Goal: Entertainment & Leisure: Browse casually

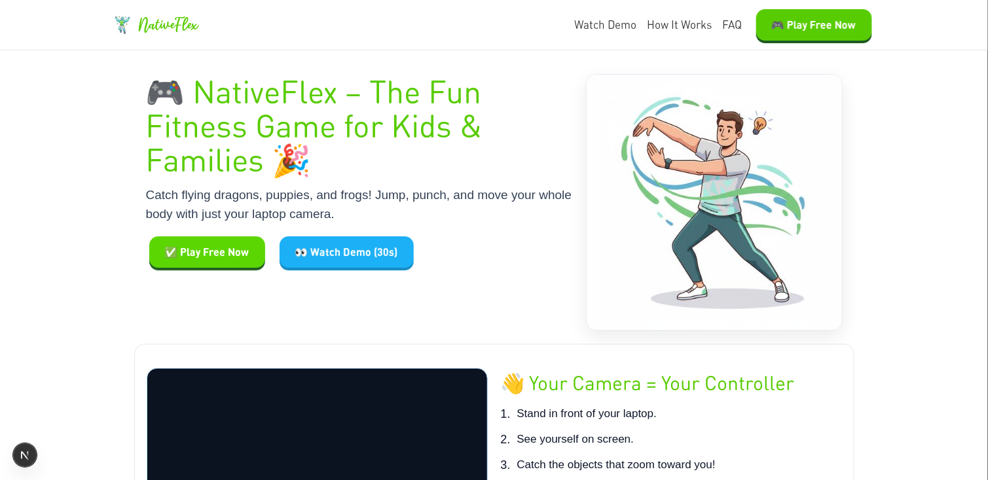
click at [214, 250] on button "✅ Play Free Now" at bounding box center [207, 251] width 116 height 31
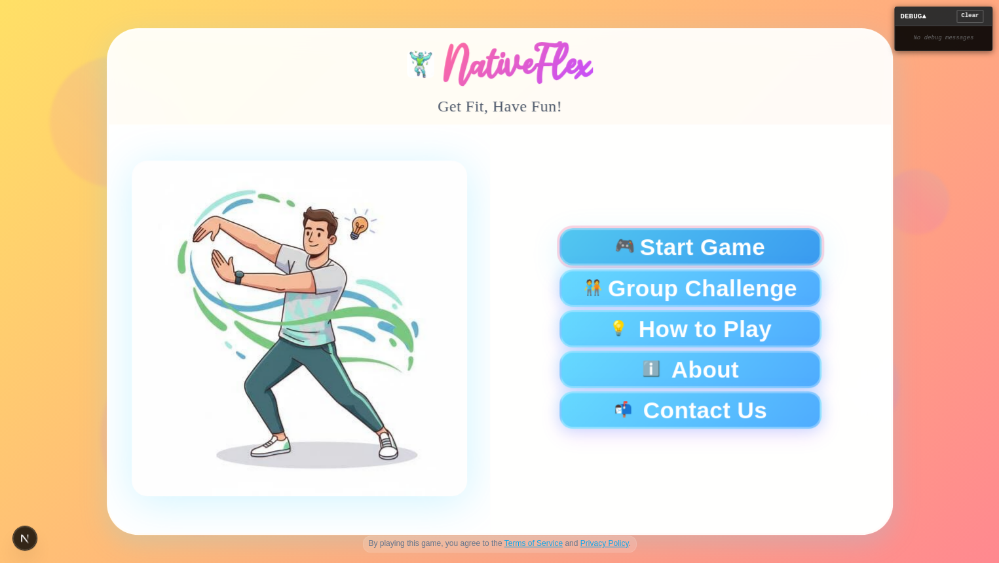
click at [636, 249] on div "🎮 Start Game" at bounding box center [690, 246] width 240 height 23
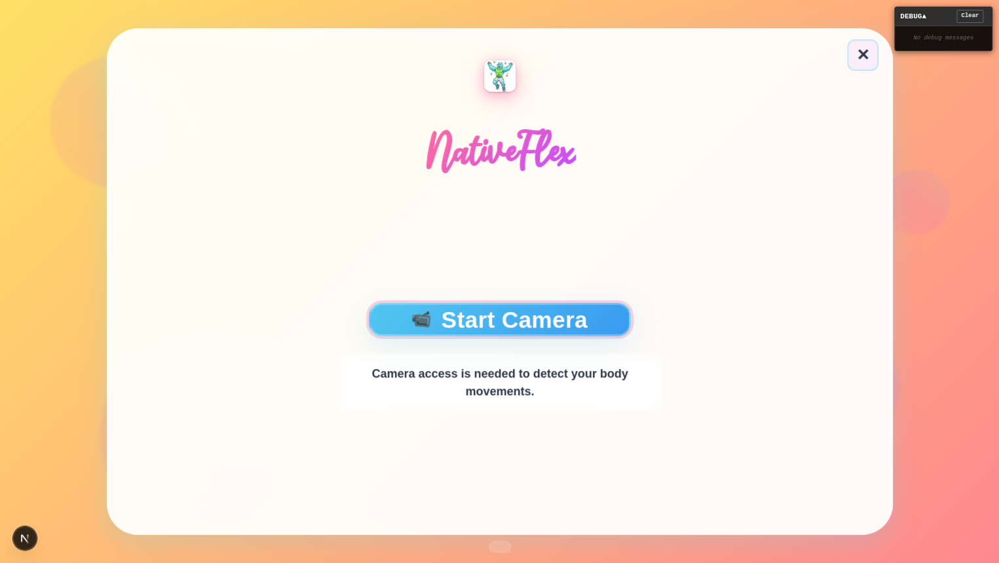
click at [423, 307] on button "📹 Start Camera" at bounding box center [500, 319] width 262 height 33
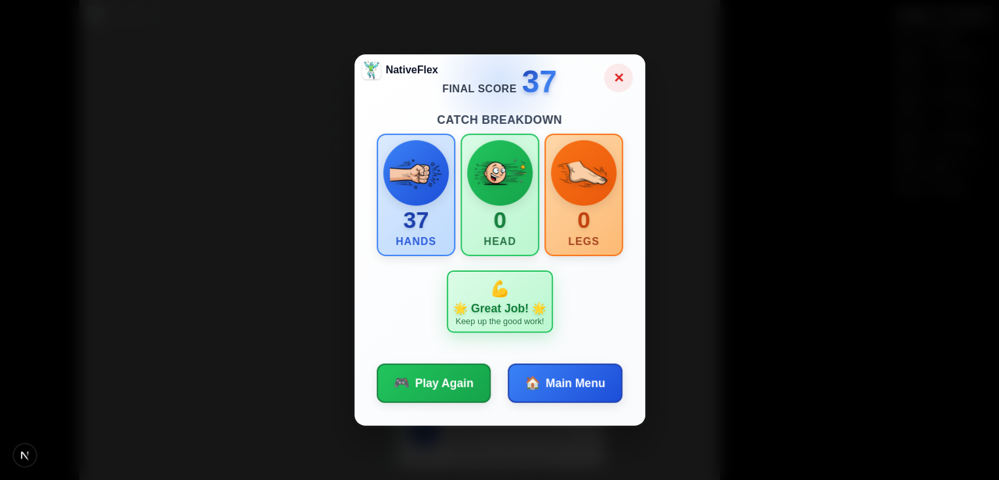
click at [612, 81] on button "✕" at bounding box center [618, 78] width 29 height 29
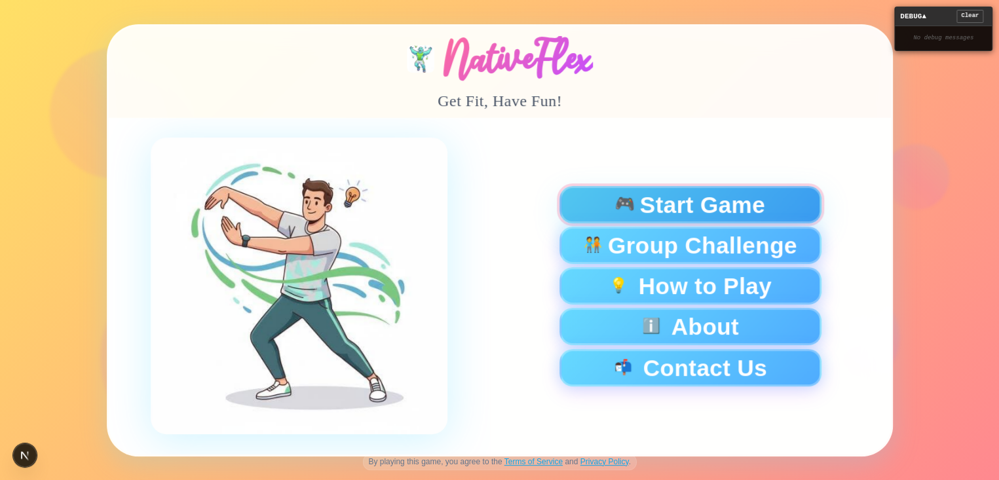
click at [588, 214] on div "🎮 Start Game" at bounding box center [690, 204] width 240 height 23
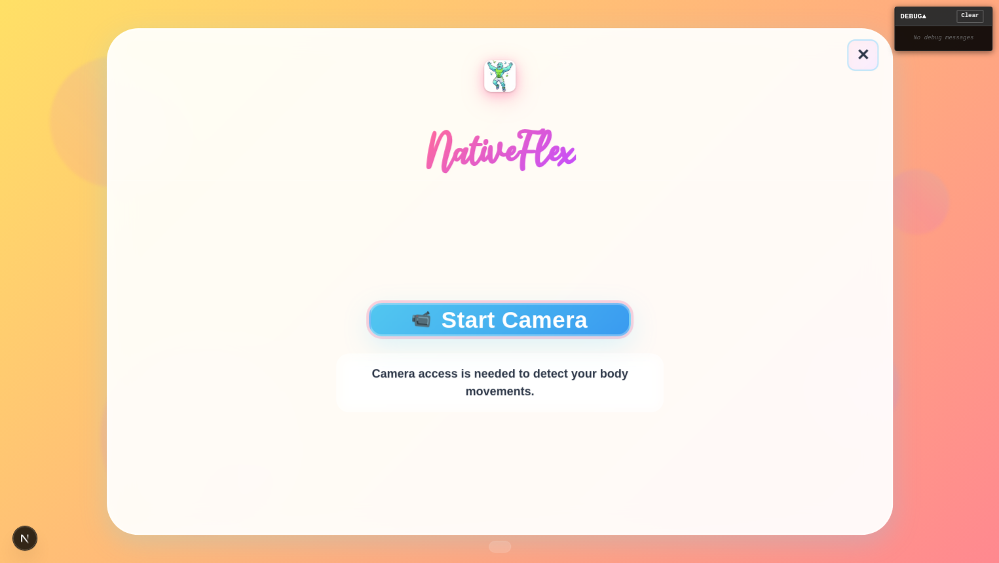
click at [519, 307] on button "📹 Start Camera" at bounding box center [500, 319] width 262 height 33
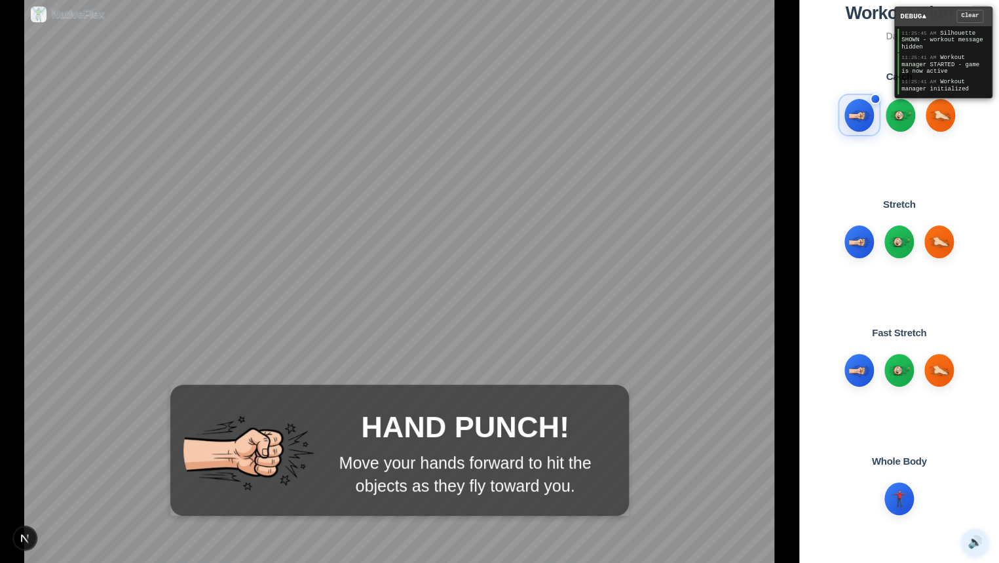
click at [935, 12] on div "DEBUG ▲ Clear" at bounding box center [943, 16] width 97 height 19
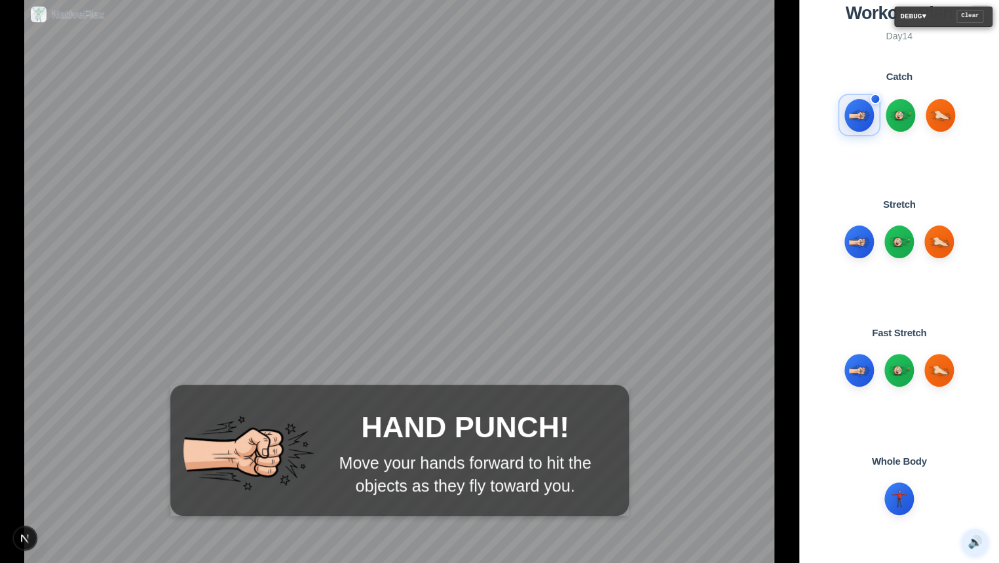
click at [935, 12] on div "DEBUG ▼ Clear" at bounding box center [943, 16] width 97 height 19
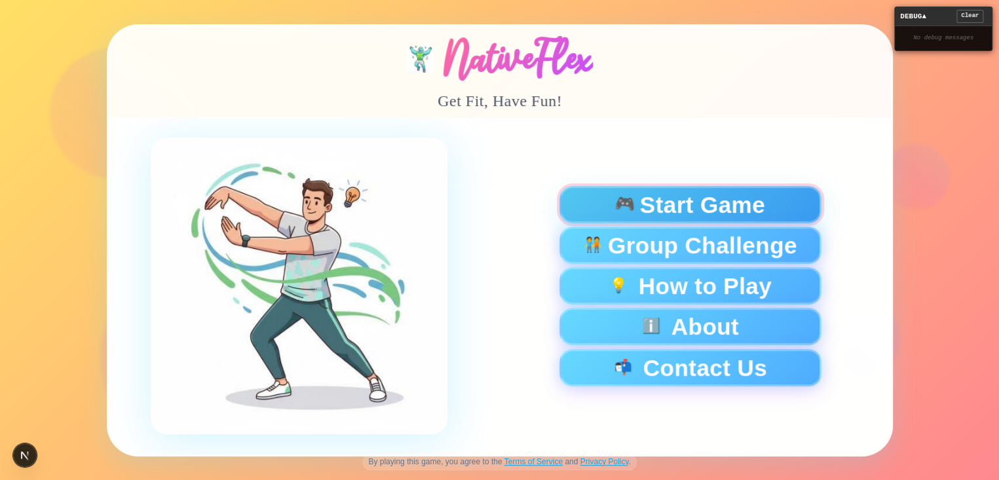
click at [627, 207] on span "🎮" at bounding box center [625, 204] width 22 height 18
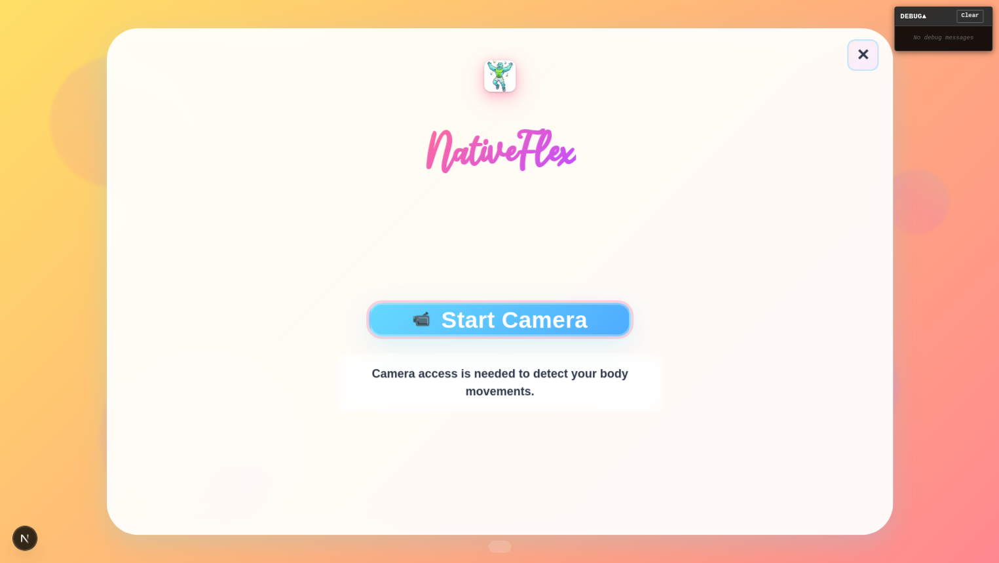
drag, startPoint x: 559, startPoint y: 310, endPoint x: 576, endPoint y: 310, distance: 17.7
click at [559, 310] on button "📹 Start Camera" at bounding box center [500, 319] width 262 height 33
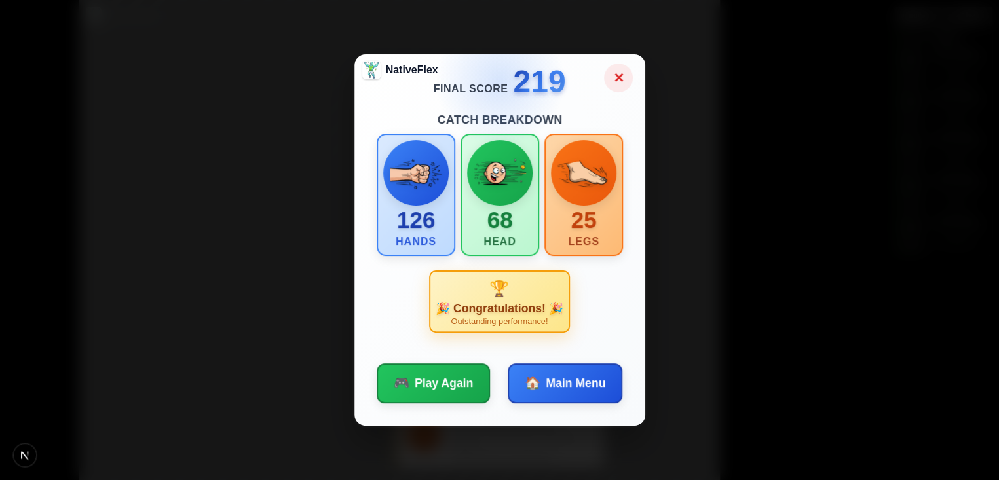
click at [620, 77] on button "✕" at bounding box center [618, 78] width 29 height 29
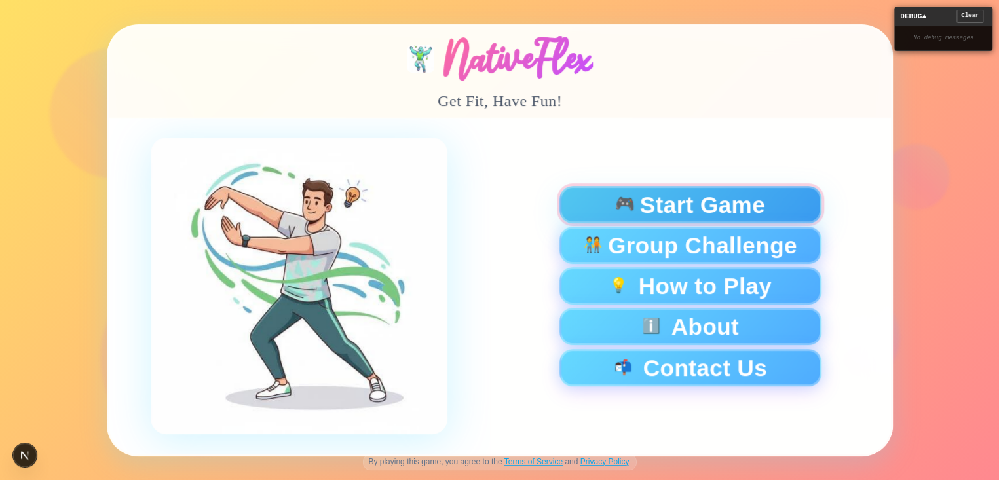
click at [632, 210] on span "🎮" at bounding box center [625, 204] width 22 height 18
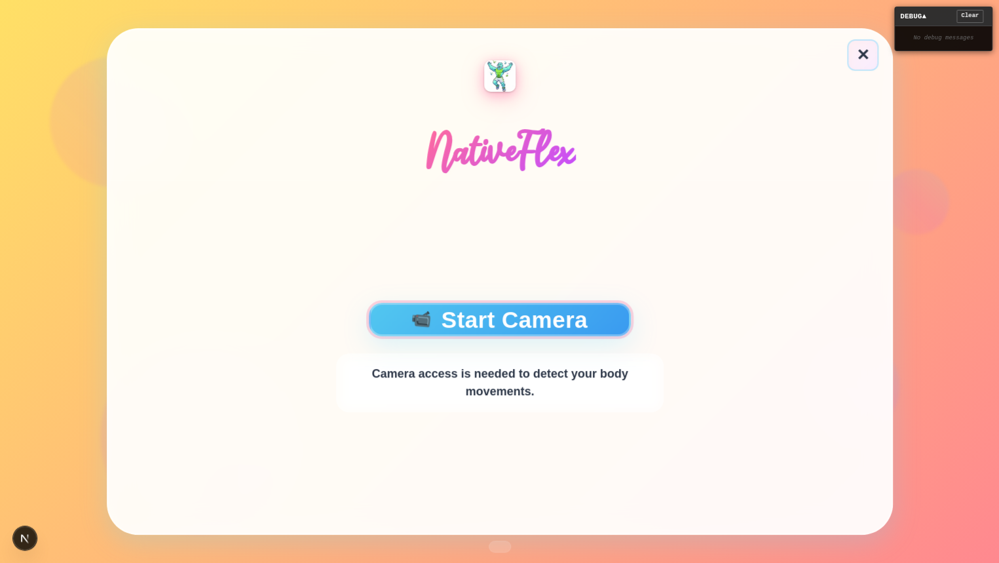
click at [597, 325] on button "📹 Start Camera" at bounding box center [500, 319] width 262 height 33
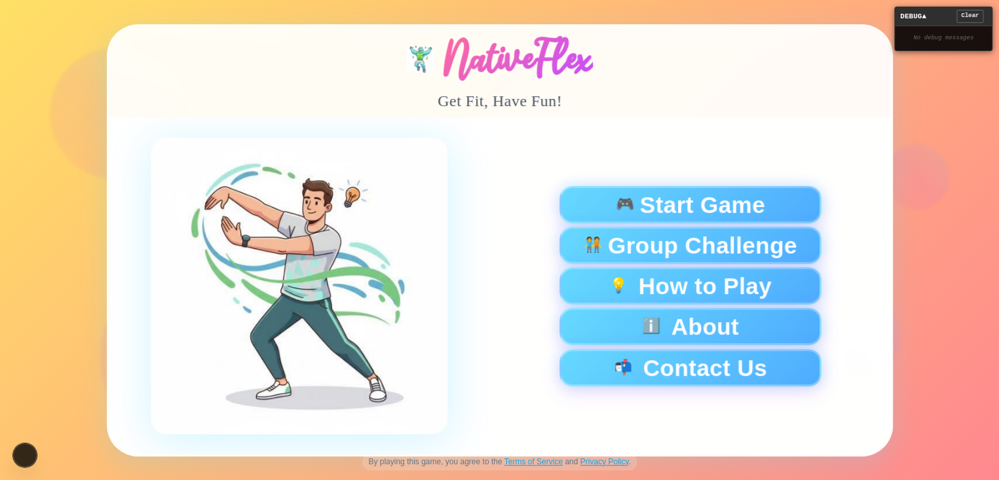
click at [660, 184] on div "🎮 Start Game 🧑‍🤝‍🧑 Group Challenge 💡 How to Play ℹ️ About 📬 Contact Us" at bounding box center [689, 285] width 401 height 337
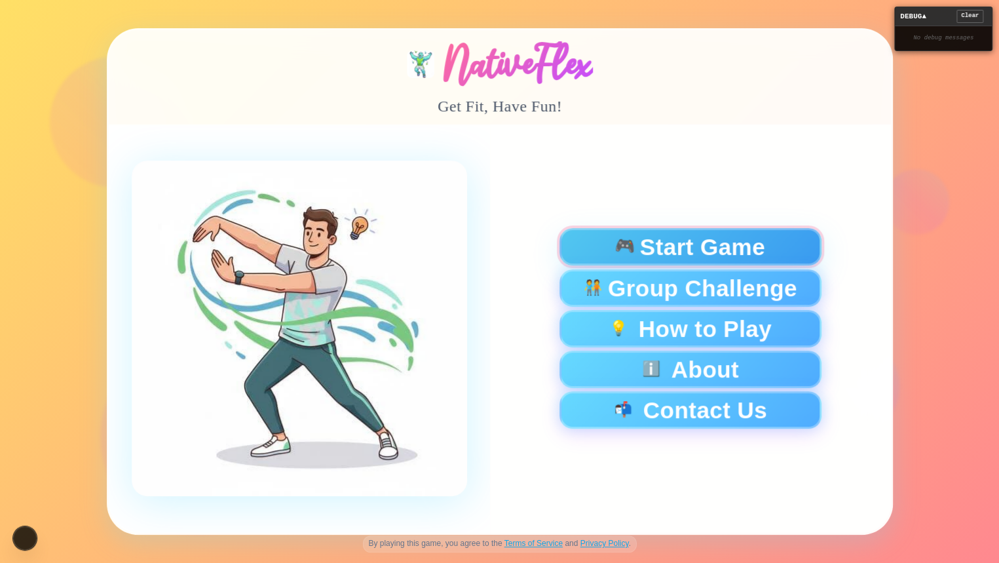
click at [660, 254] on span "Start Game" at bounding box center [701, 246] width 125 height 23
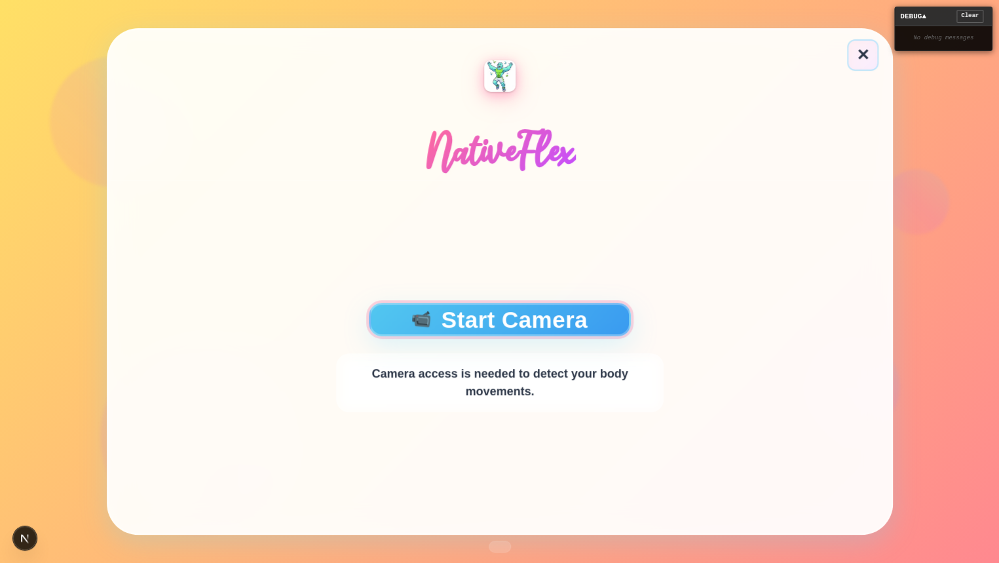
click at [526, 314] on button "📹 Start Camera" at bounding box center [500, 319] width 262 height 33
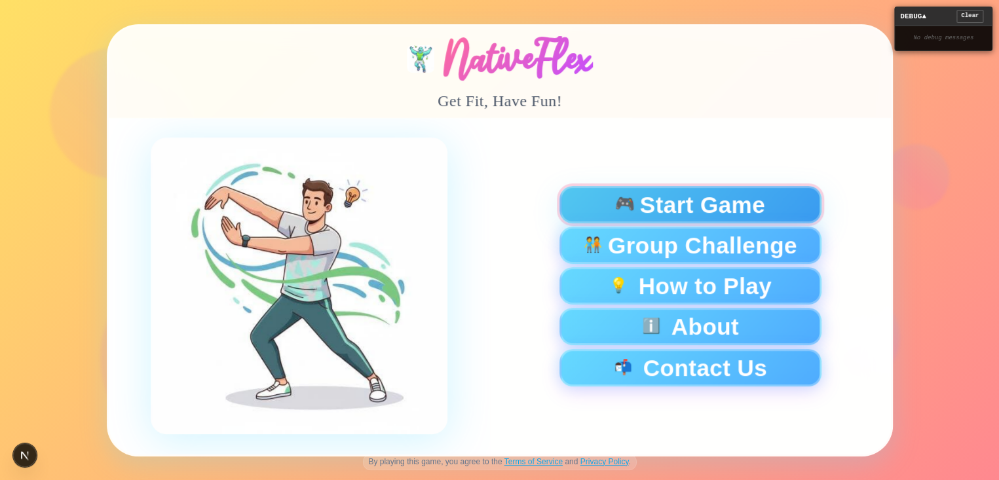
click at [715, 212] on span "Start Game" at bounding box center [701, 204] width 125 height 23
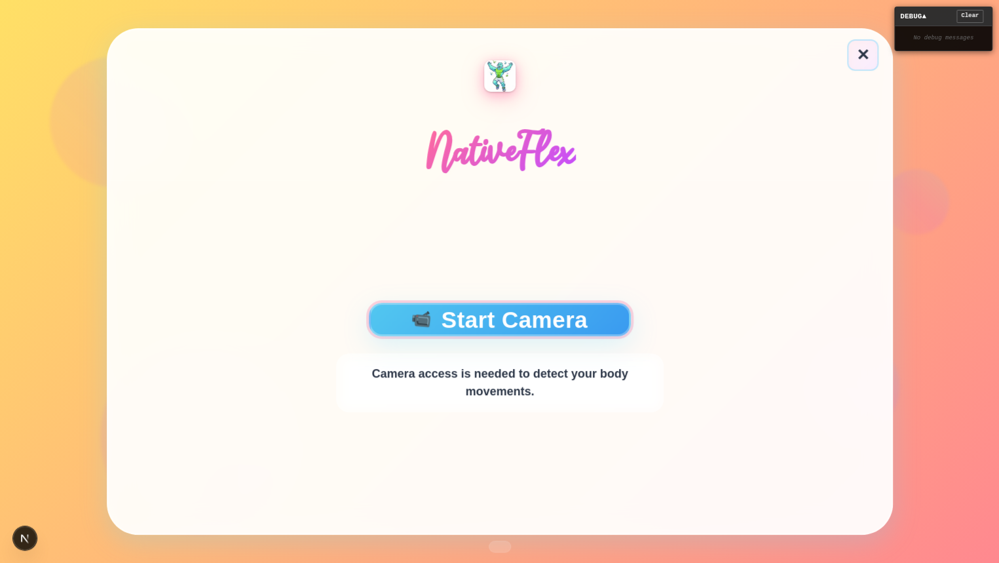
click at [527, 311] on button "📹 Start Camera" at bounding box center [500, 319] width 262 height 33
